Goal: Task Accomplishment & Management: Manage account settings

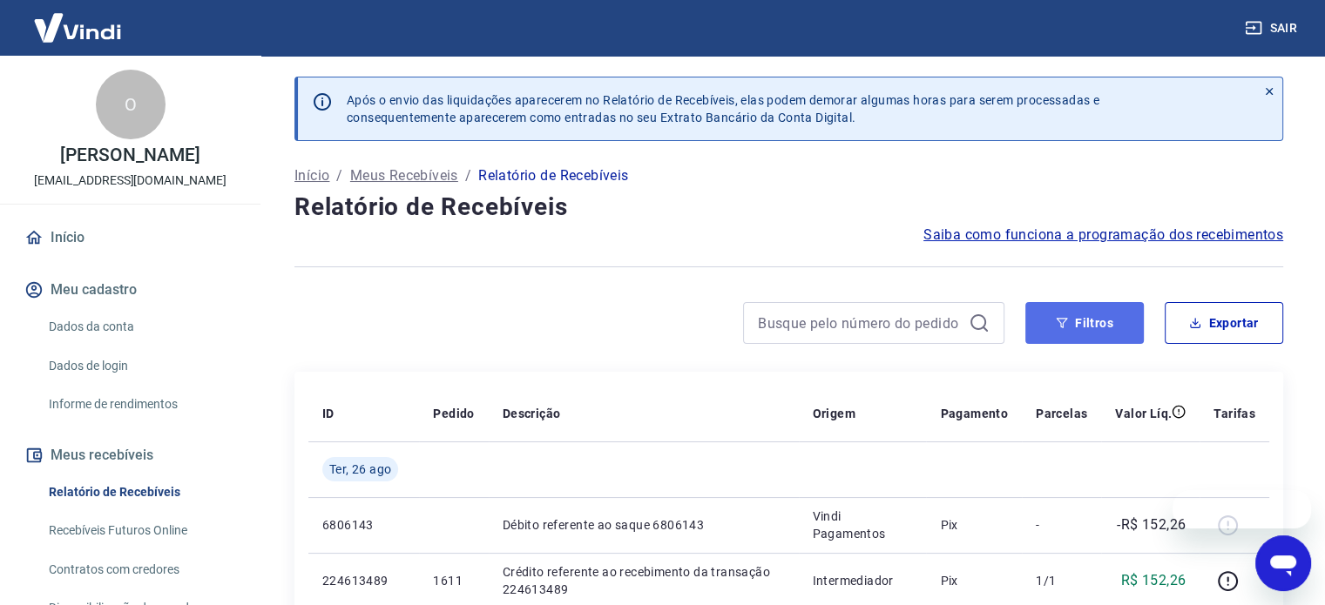
click at [1062, 310] on button "Filtros" at bounding box center [1084, 323] width 118 height 42
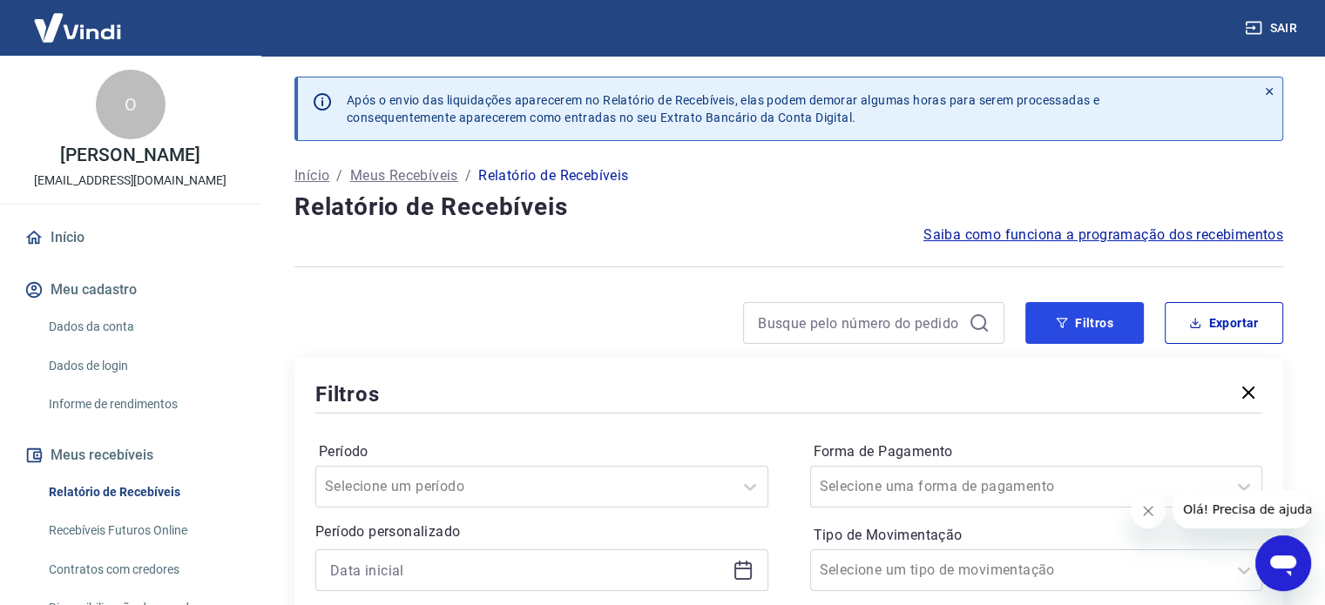
scroll to position [174, 0]
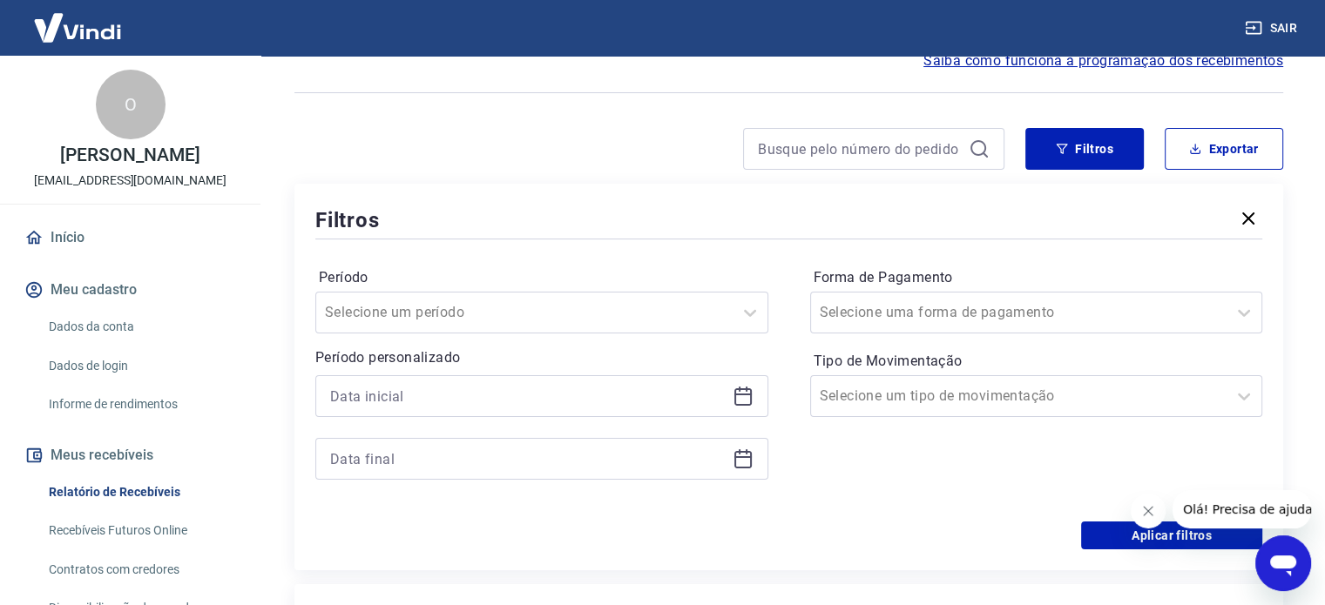
click at [753, 393] on div at bounding box center [541, 396] width 453 height 42
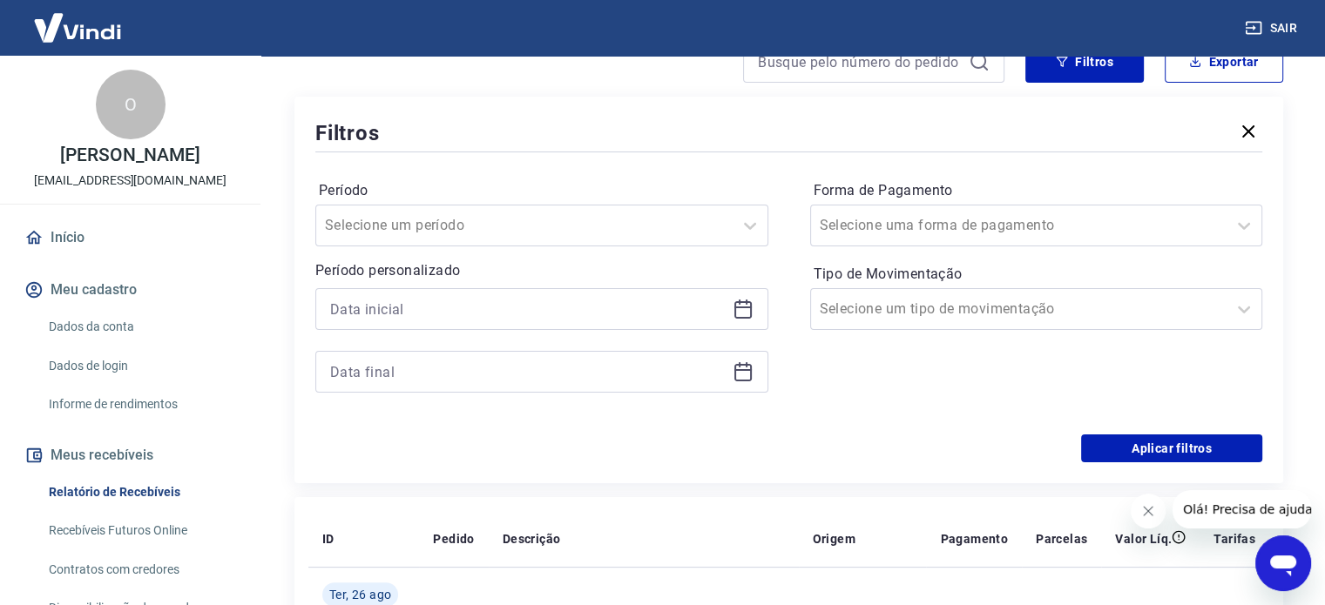
click at [735, 314] on icon at bounding box center [742, 309] width 17 height 17
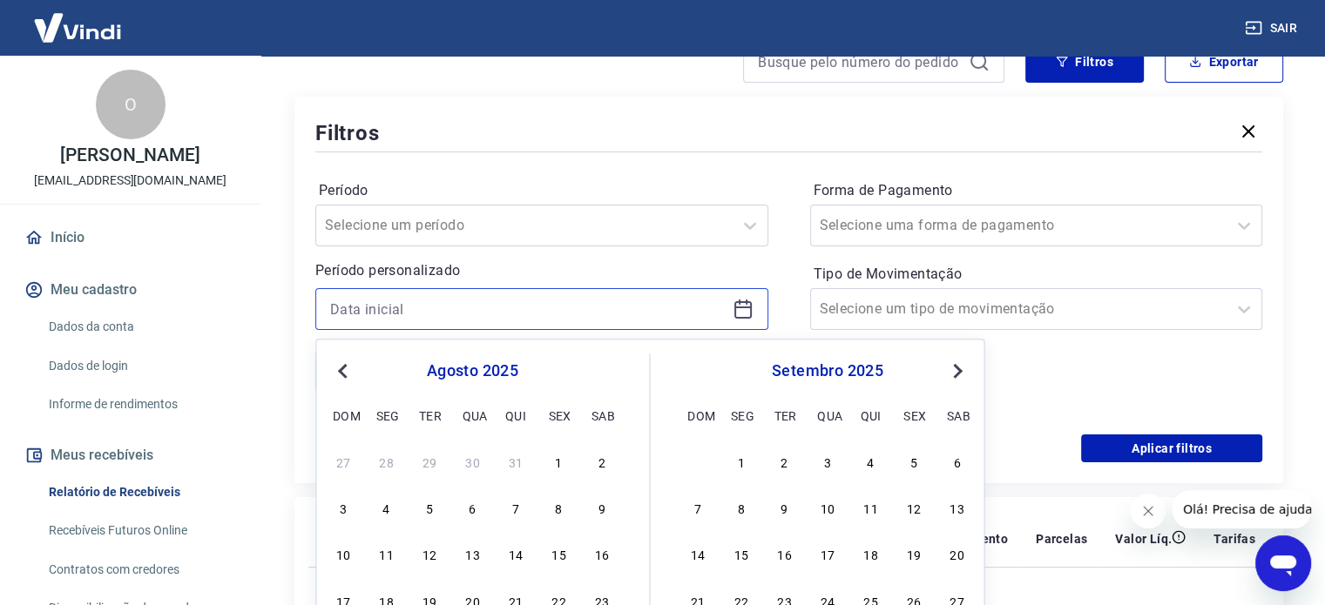
scroll to position [348, 0]
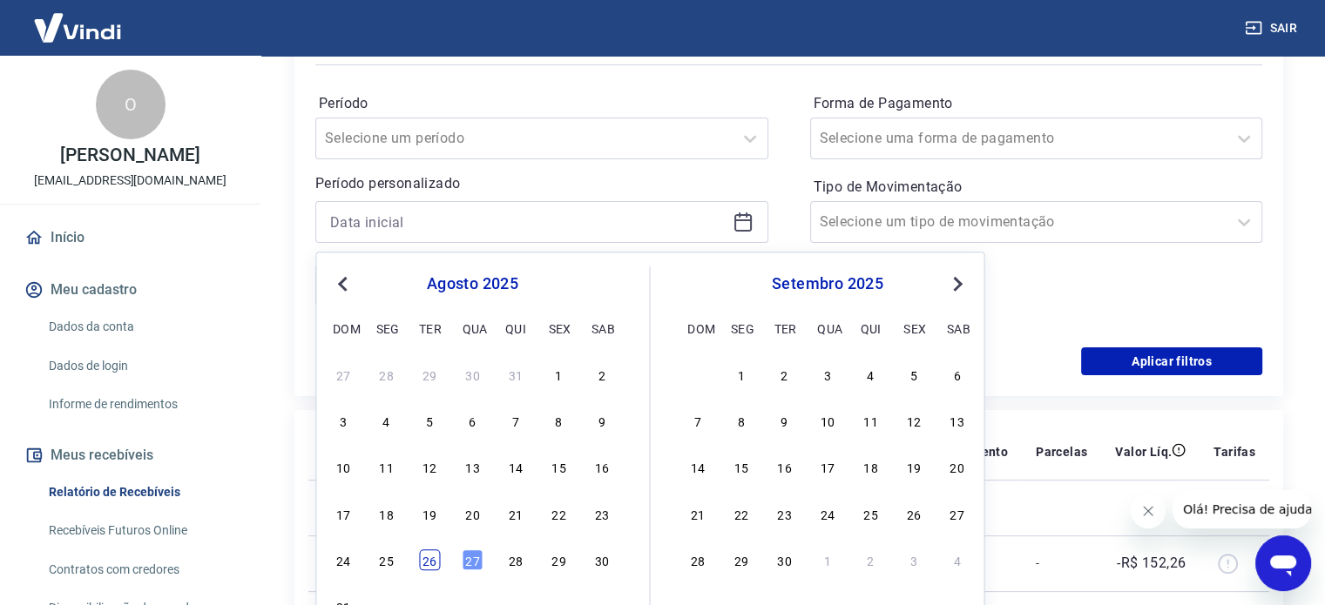
click at [439, 561] on div "24 25 26 27 28 29 30" at bounding box center [472, 560] width 284 height 25
drag, startPoint x: 435, startPoint y: 561, endPoint x: 787, endPoint y: 276, distance: 453.4
click at [434, 562] on div "26" at bounding box center [429, 560] width 21 height 21
type input "[DATE]"
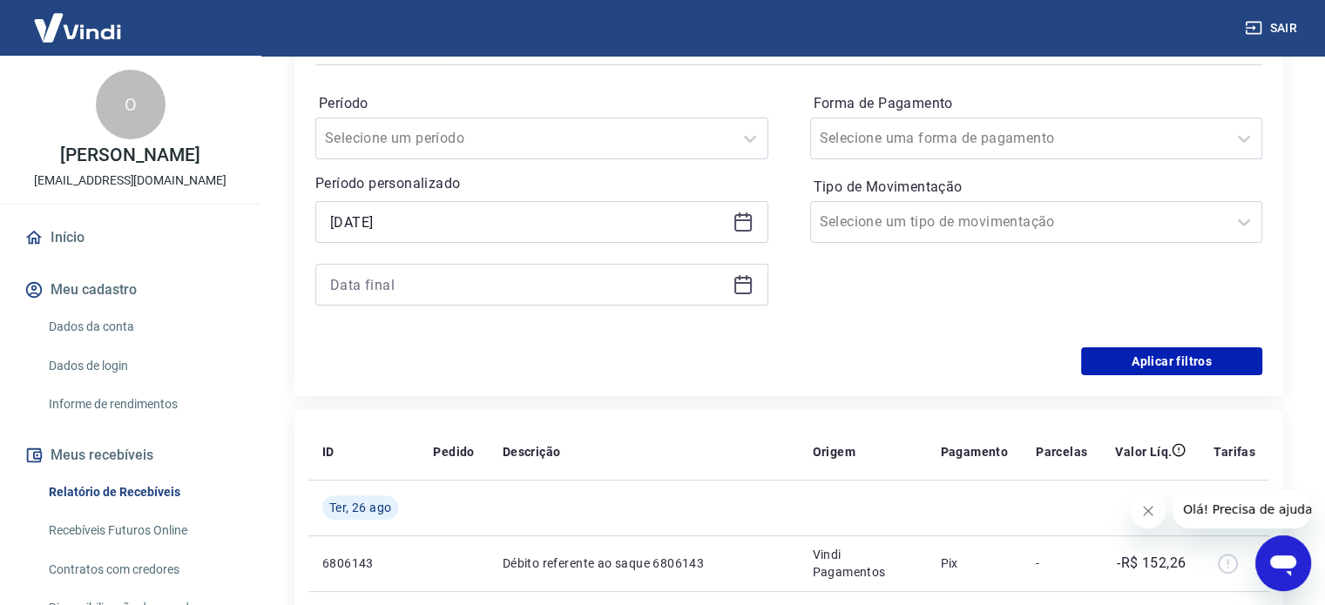
click at [741, 289] on icon at bounding box center [743, 284] width 21 height 21
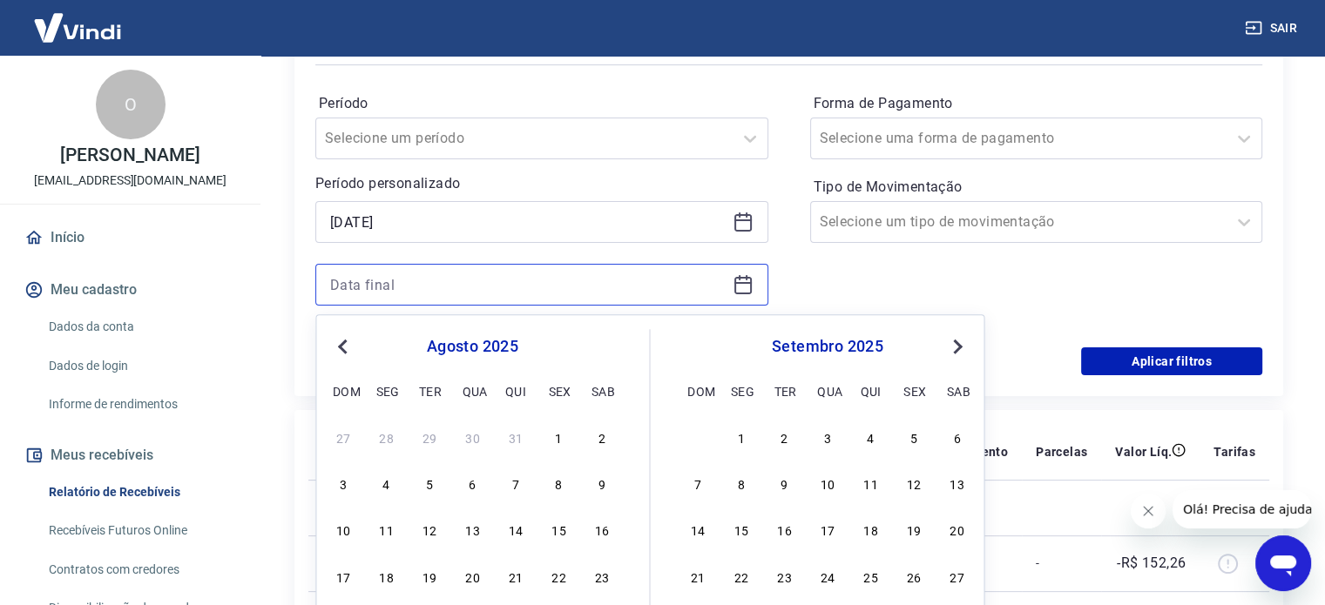
scroll to position [436, 0]
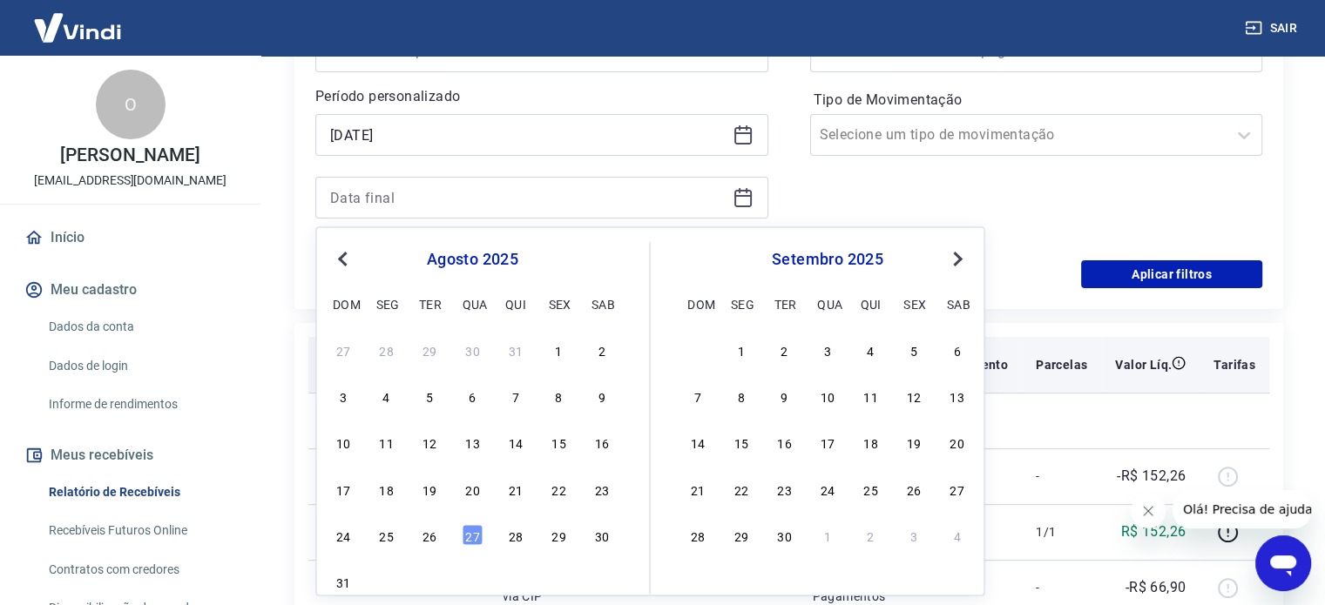
drag, startPoint x: 432, startPoint y: 534, endPoint x: 1200, endPoint y: 379, distance: 783.8
click at [432, 536] on div "26" at bounding box center [429, 534] width 21 height 21
type input "[DATE]"
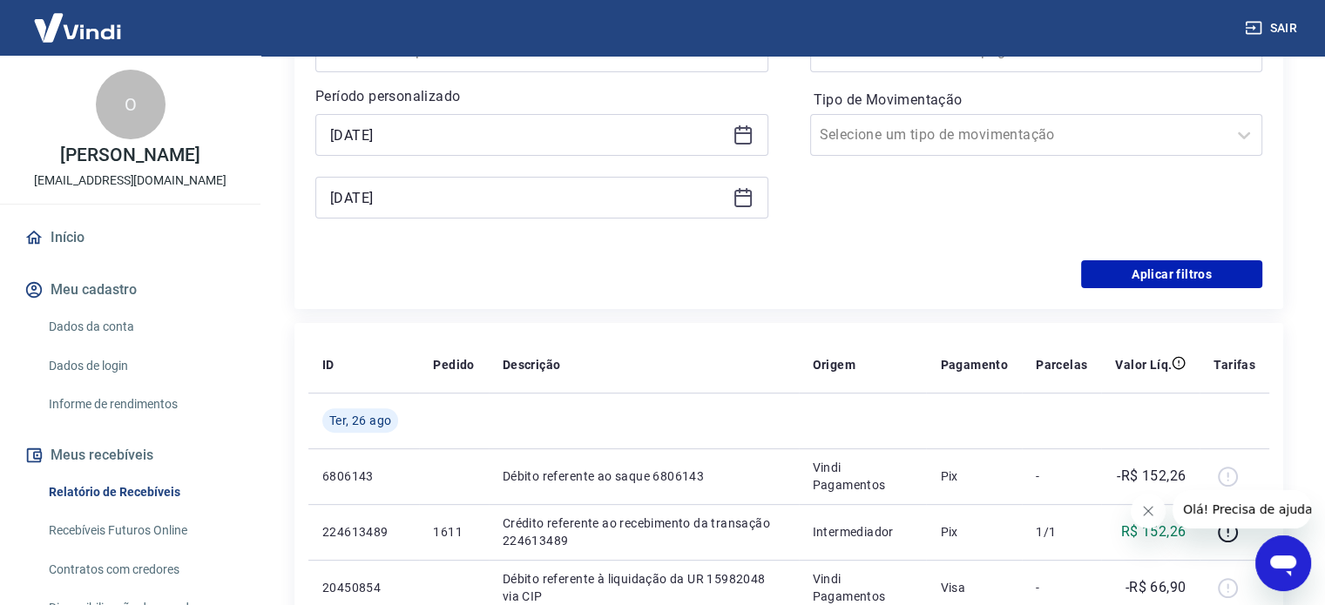
click at [1194, 292] on div "Filtros Período Selecione um período Período personalizado Selected date: [DATE…" at bounding box center [788, 115] width 989 height 387
drag, startPoint x: 1196, startPoint y: 280, endPoint x: 1125, endPoint y: 309, distance: 77.3
click at [1197, 279] on button "Aplicar filtros" at bounding box center [1171, 274] width 181 height 28
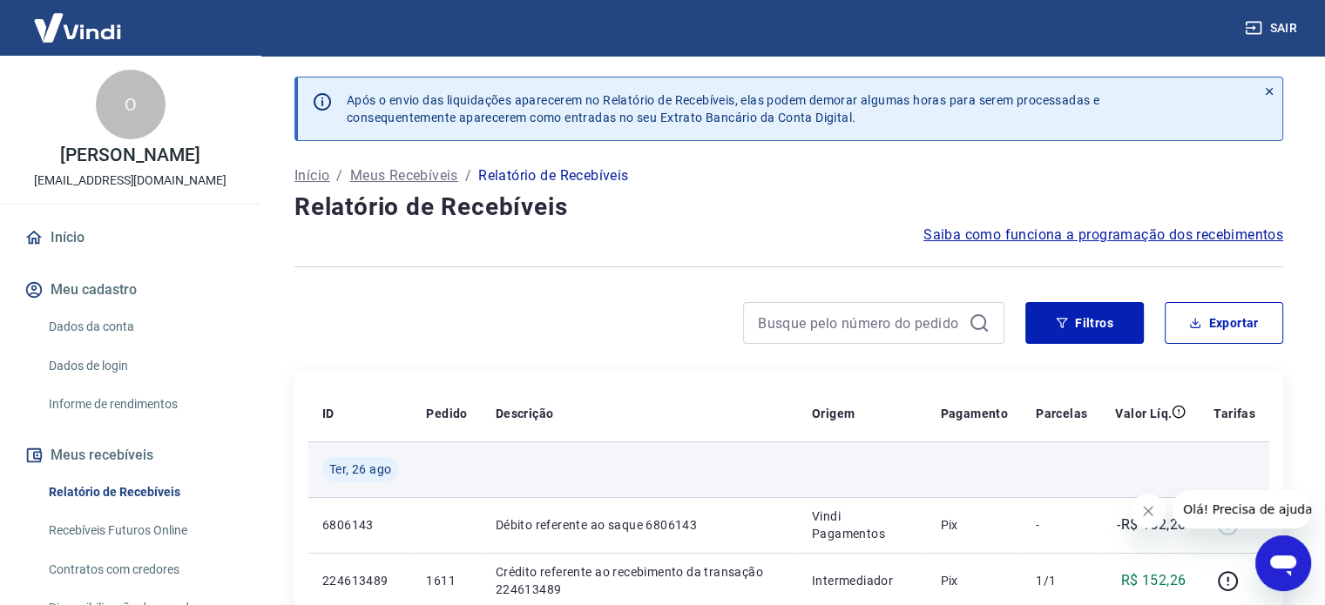
scroll to position [174, 0]
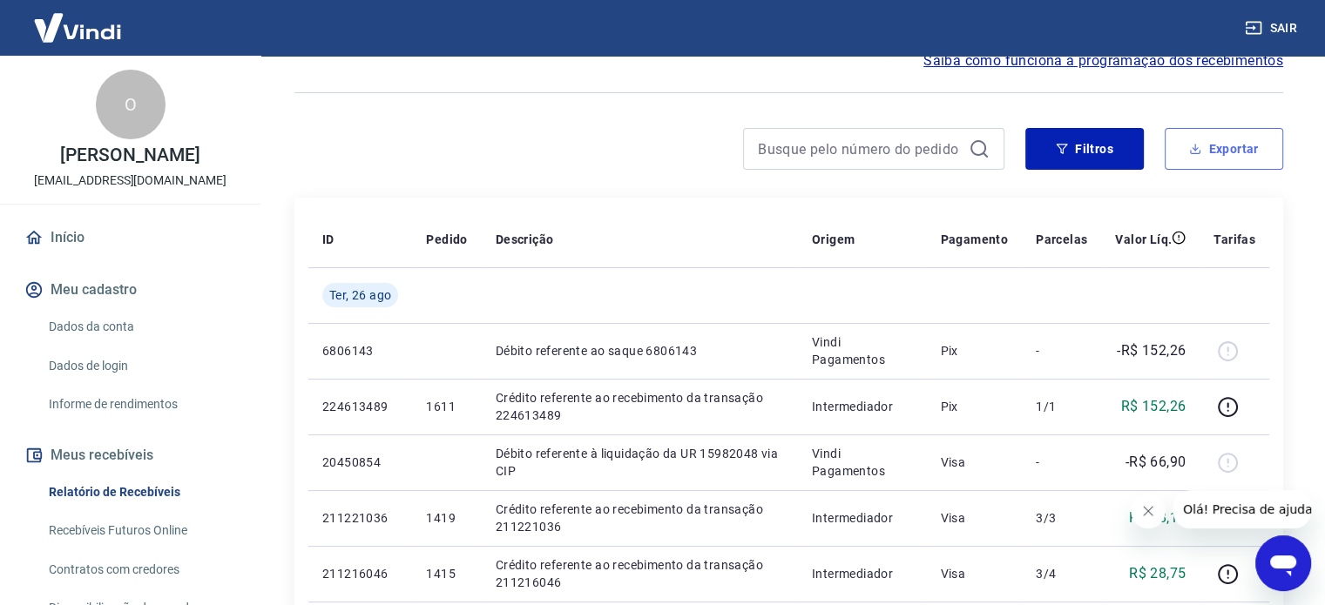
click at [1223, 154] on button "Exportar" at bounding box center [1224, 149] width 118 height 42
type input "[DATE]"
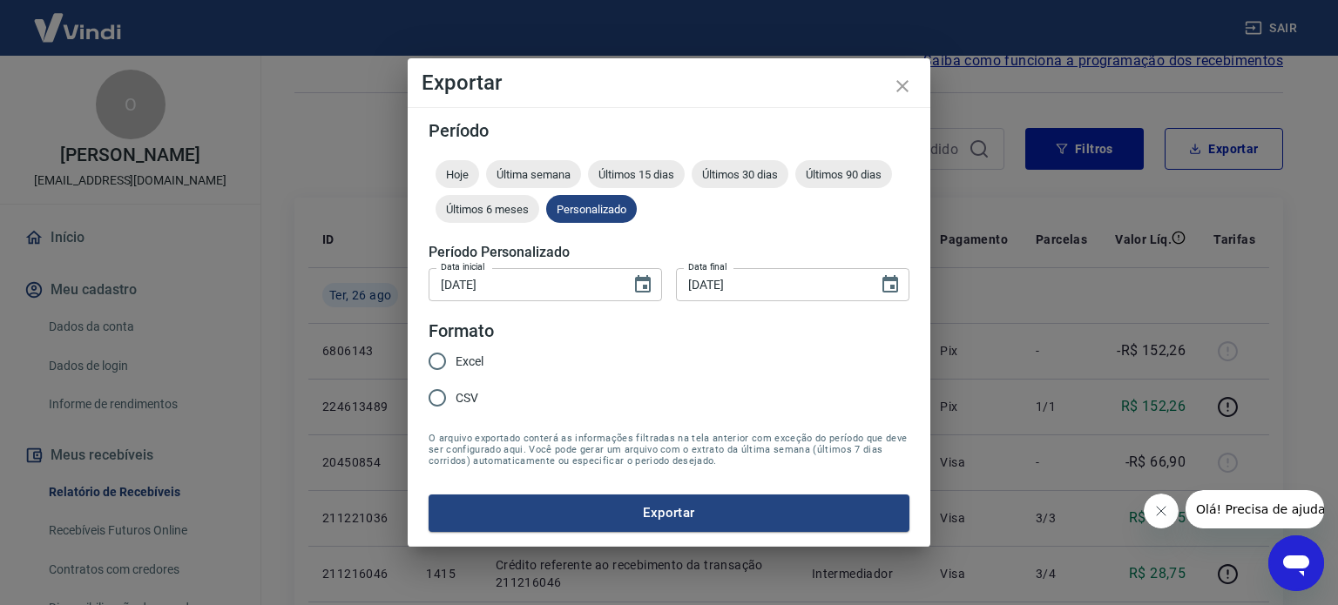
click at [486, 357] on div "Excel CSV" at bounding box center [463, 381] width 69 height 76
click at [467, 358] on span "Excel" at bounding box center [470, 362] width 28 height 18
click at [456, 358] on input "Excel" at bounding box center [437, 361] width 37 height 37
radio input "true"
click at [693, 504] on button "Exportar" at bounding box center [669, 513] width 481 height 37
